Goal: Task Accomplishment & Management: Use online tool/utility

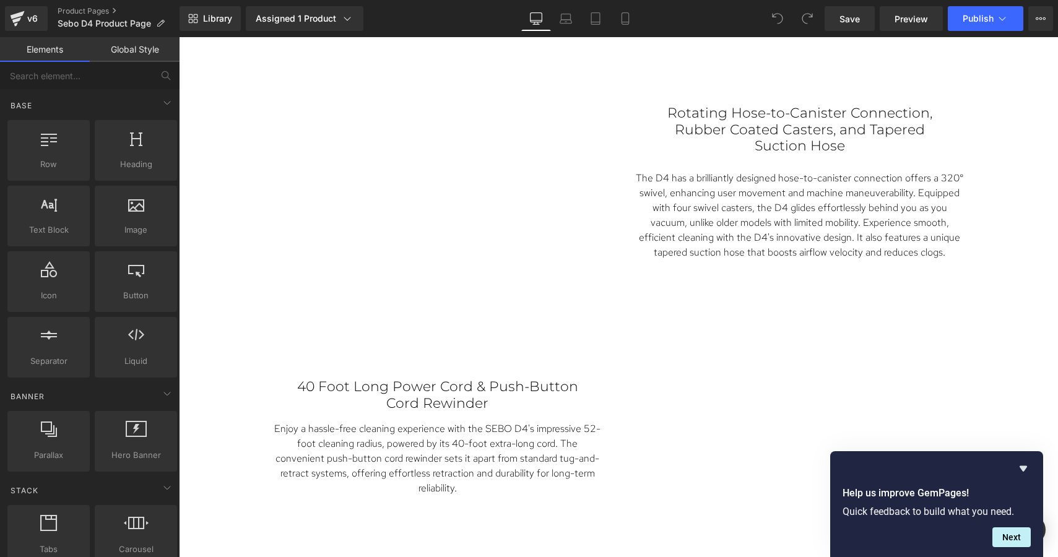
scroll to position [1870, 0]
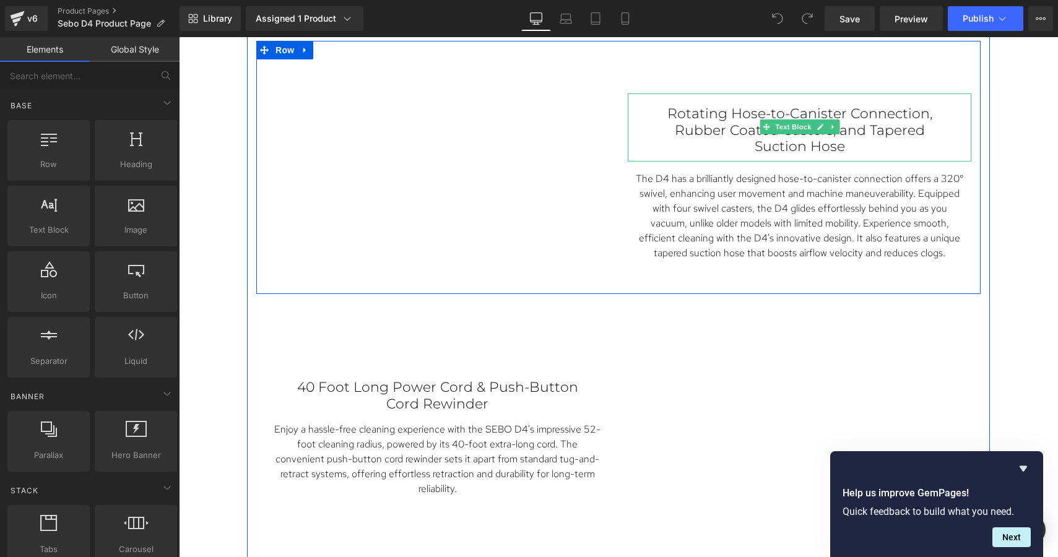
click at [715, 124] on p "Rotating Hose-to-Canister Connection, Rubber Coated Casters, and Tapered Suctio…" at bounding box center [799, 130] width 294 height 49
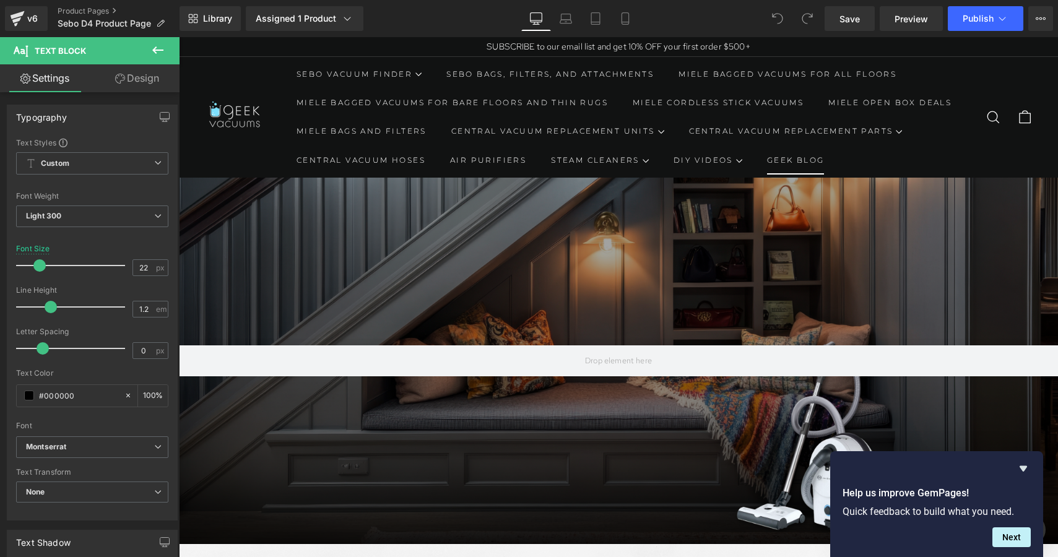
scroll to position [0, 0]
click at [921, 19] on span "Preview" at bounding box center [910, 18] width 33 height 13
click at [1043, 17] on icon at bounding box center [1040, 19] width 10 height 10
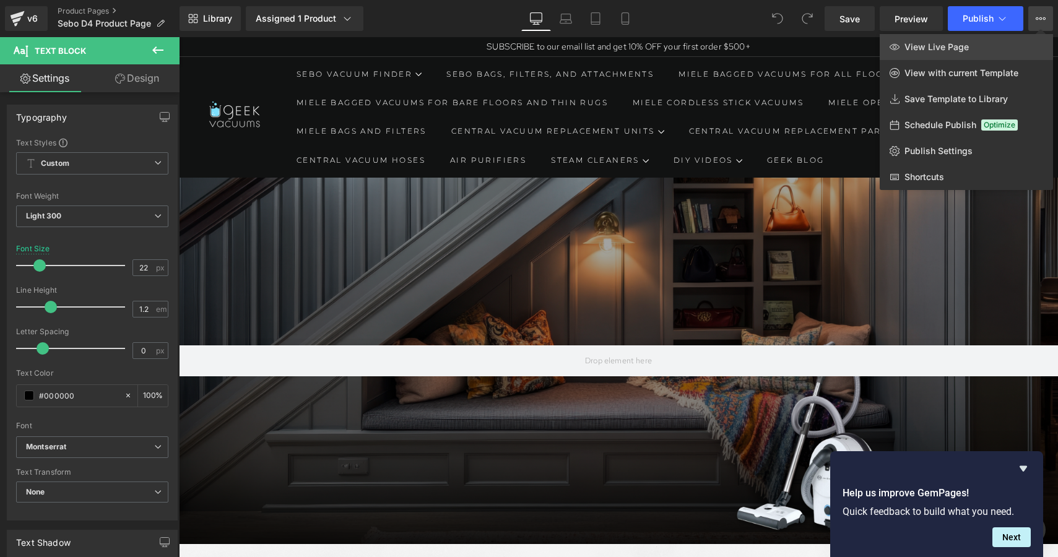
click at [939, 45] on span "View Live Page" at bounding box center [936, 46] width 64 height 11
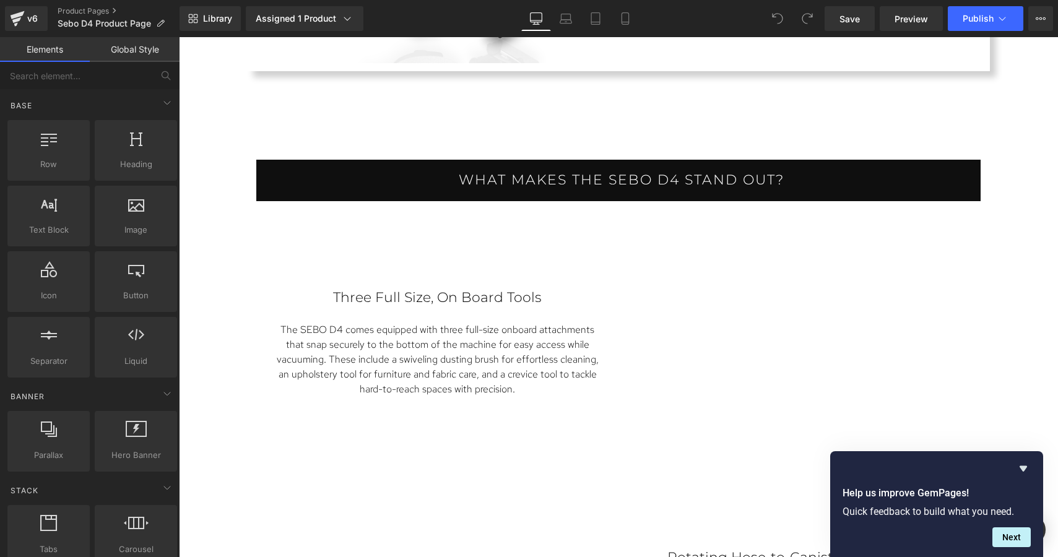
scroll to position [1433, 0]
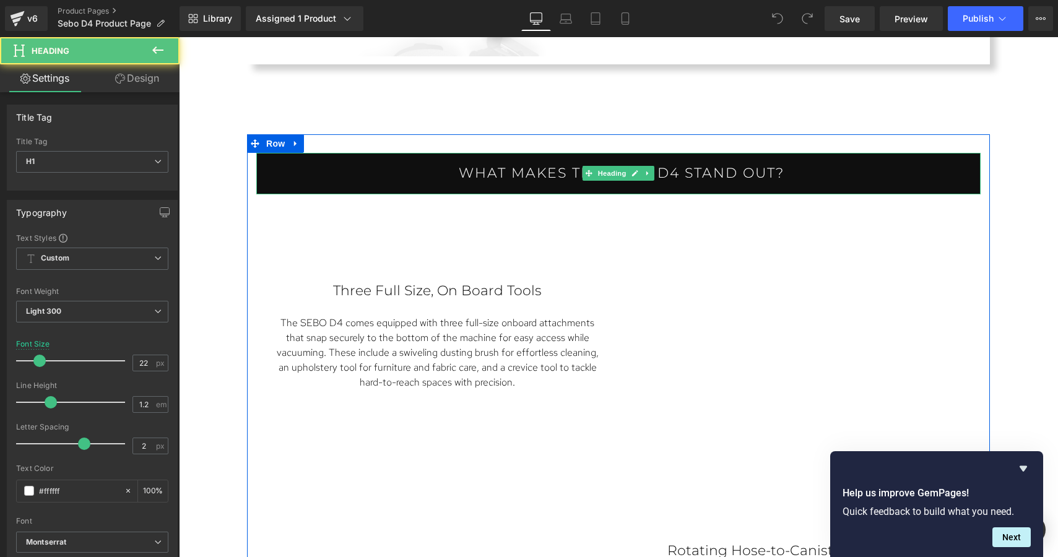
click at [786, 170] on h1 "What makes the Sebo D4 stand out?" at bounding box center [621, 173] width 718 height 16
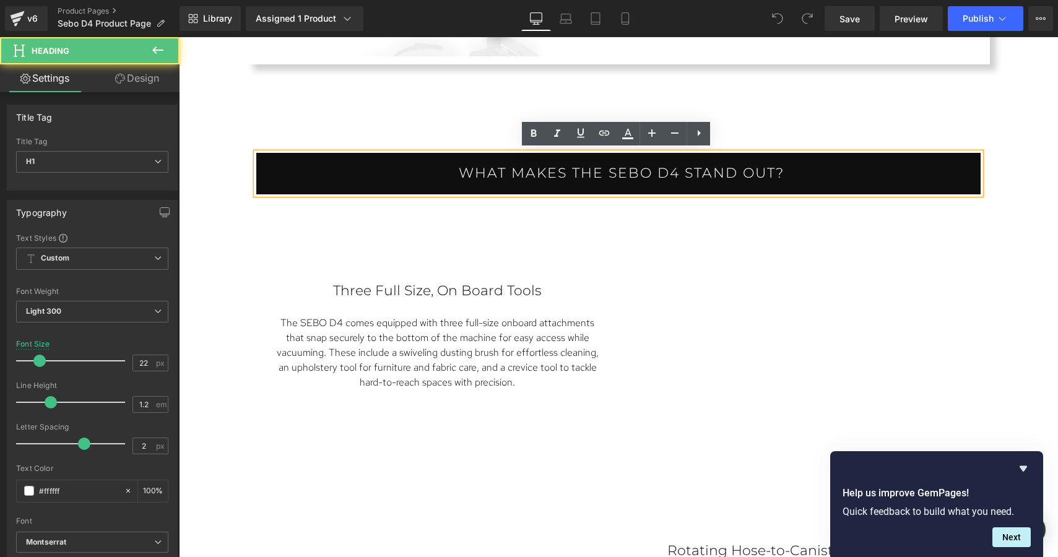
click at [786, 170] on h1 "What makes the Sebo D4 stand out?" at bounding box center [621, 173] width 718 height 16
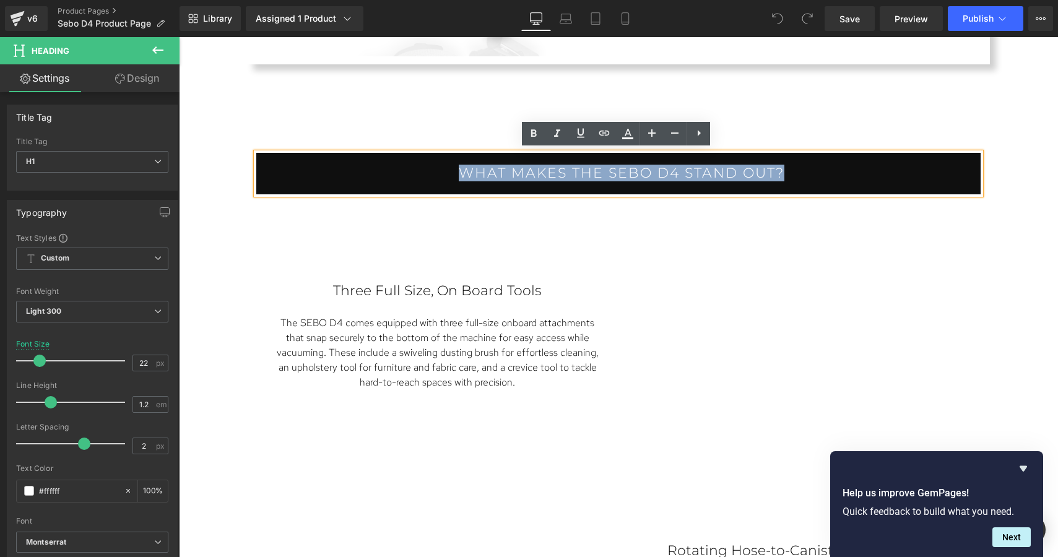
click at [786, 170] on h1 "What makes the Sebo D4 stand out?" at bounding box center [621, 173] width 718 height 16
copy h1 "What makes the Sebo D4 stand out?"
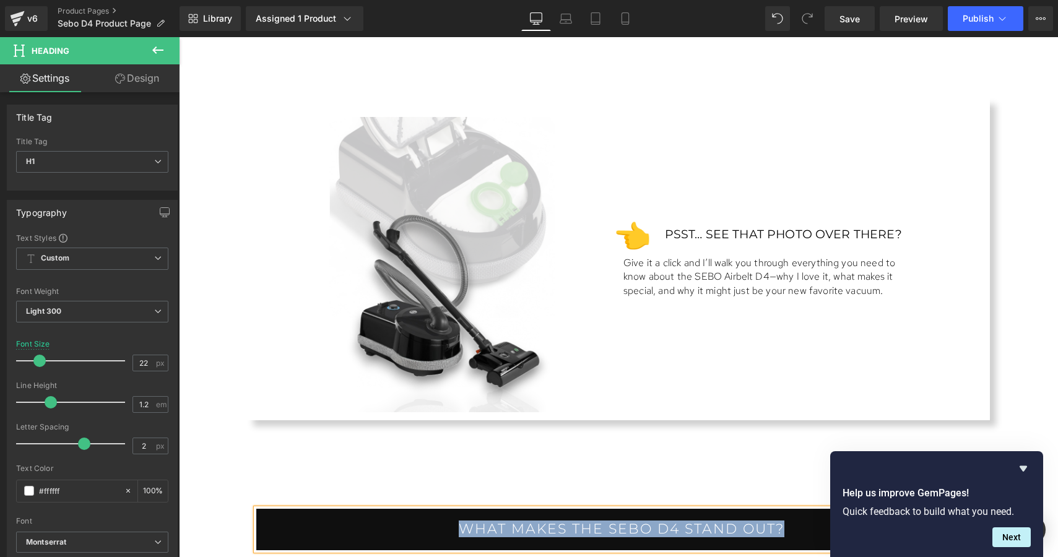
scroll to position [1093, 0]
